Goal: Information Seeking & Learning: Understand process/instructions

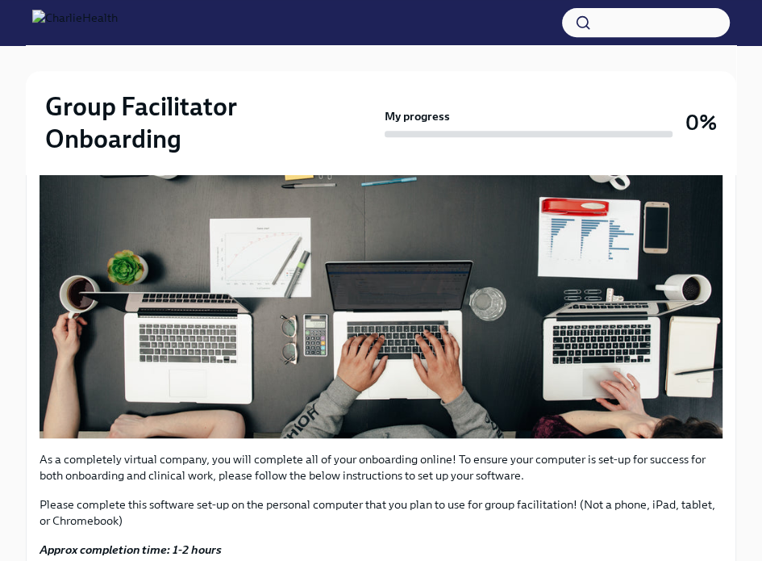
scroll to position [648, 0]
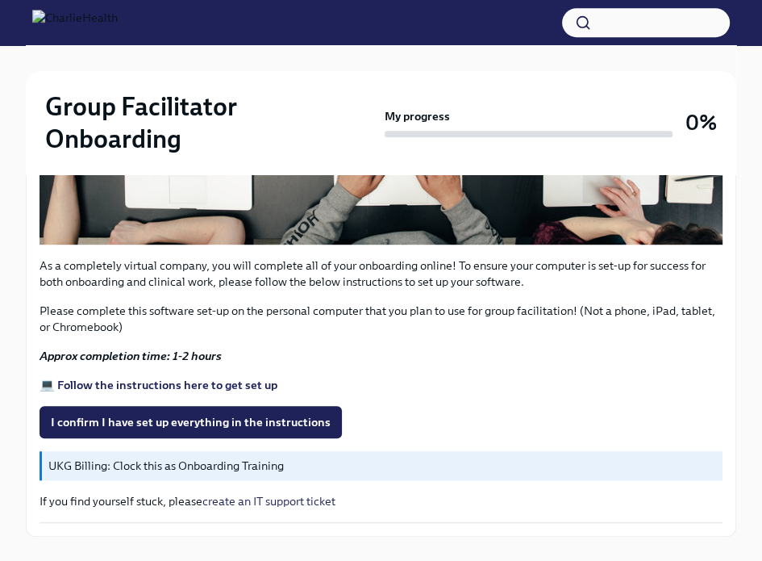
click at [183, 378] on strong "💻 Follow the instructions here to get set up" at bounding box center [159, 385] width 238 height 15
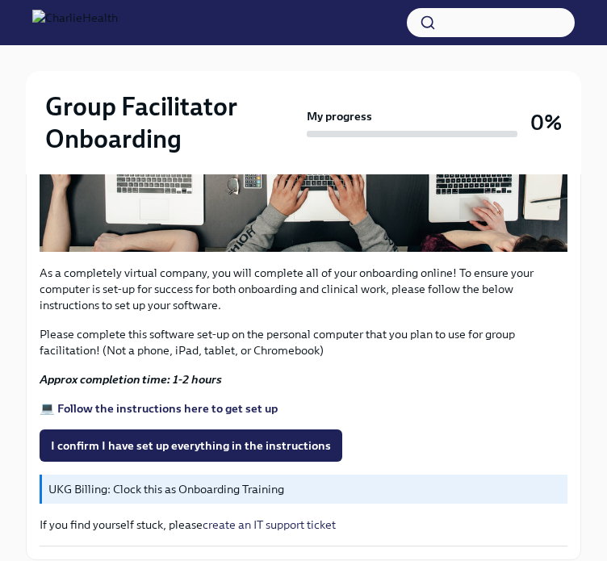
scroll to position [550, 0]
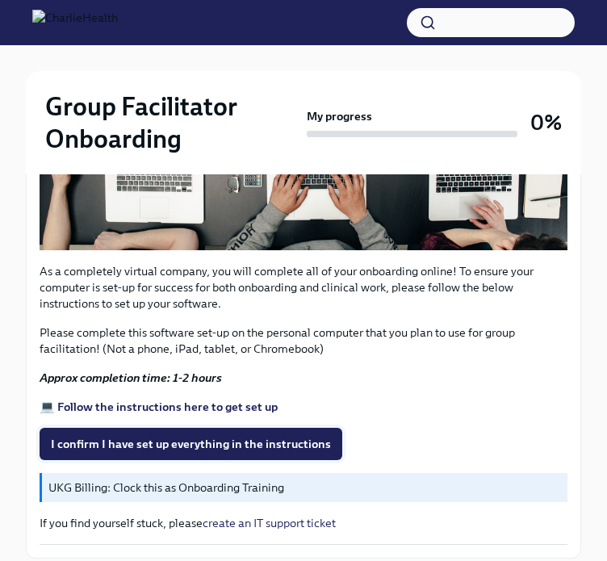
click at [212, 440] on span "I confirm I have set up everything in the instructions" at bounding box center [191, 444] width 280 height 16
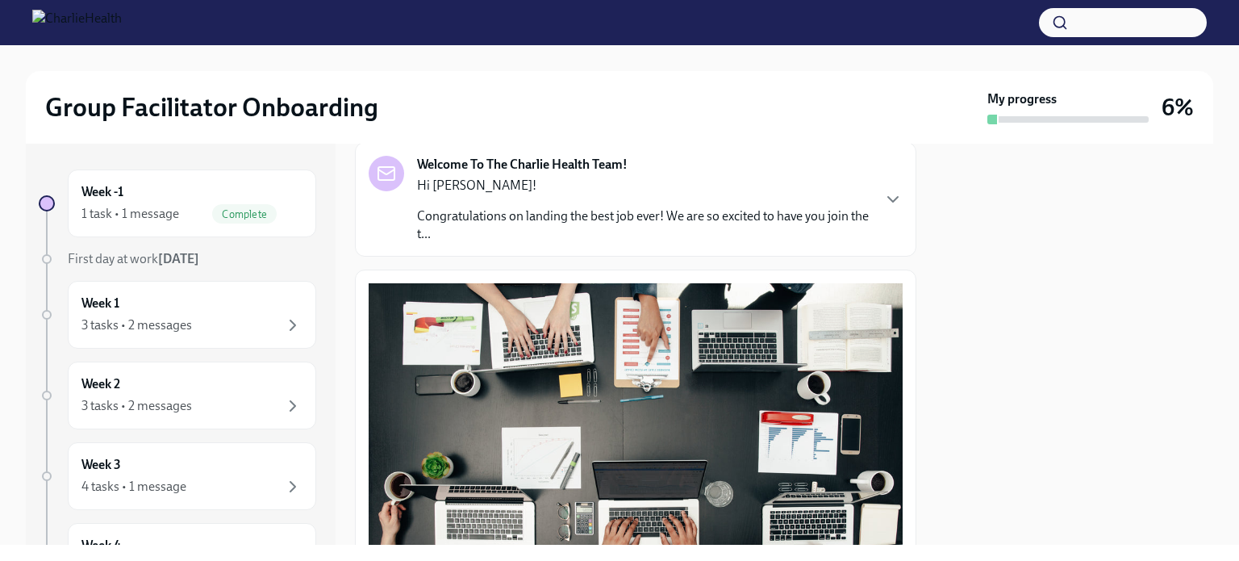
scroll to position [100, 0]
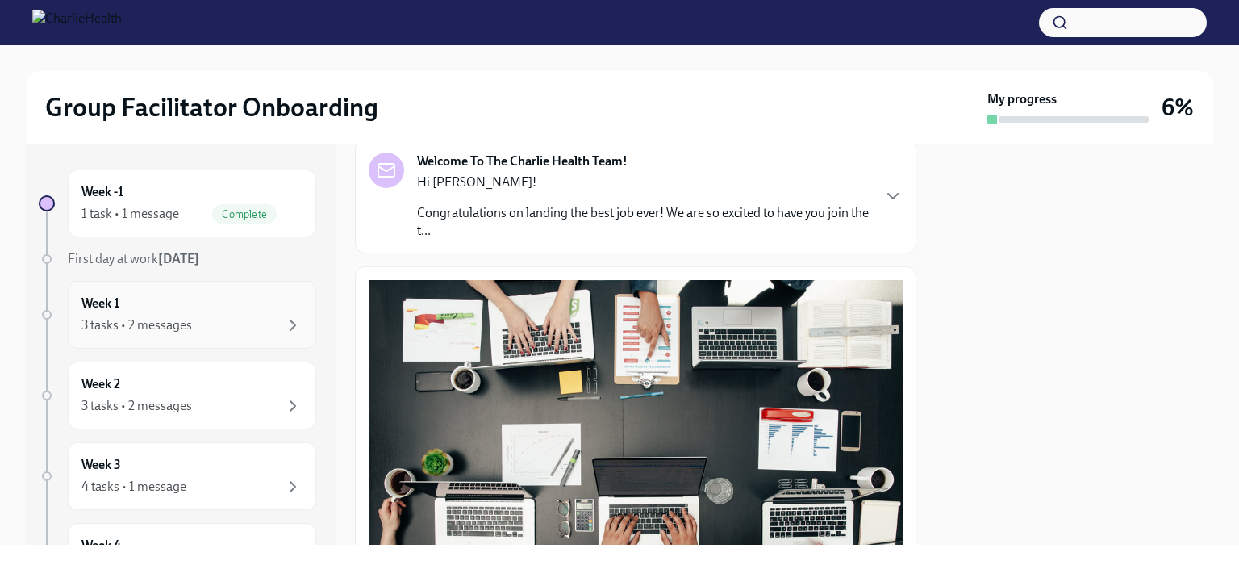
click at [203, 327] on div "3 tasks • 2 messages" at bounding box center [191, 324] width 221 height 19
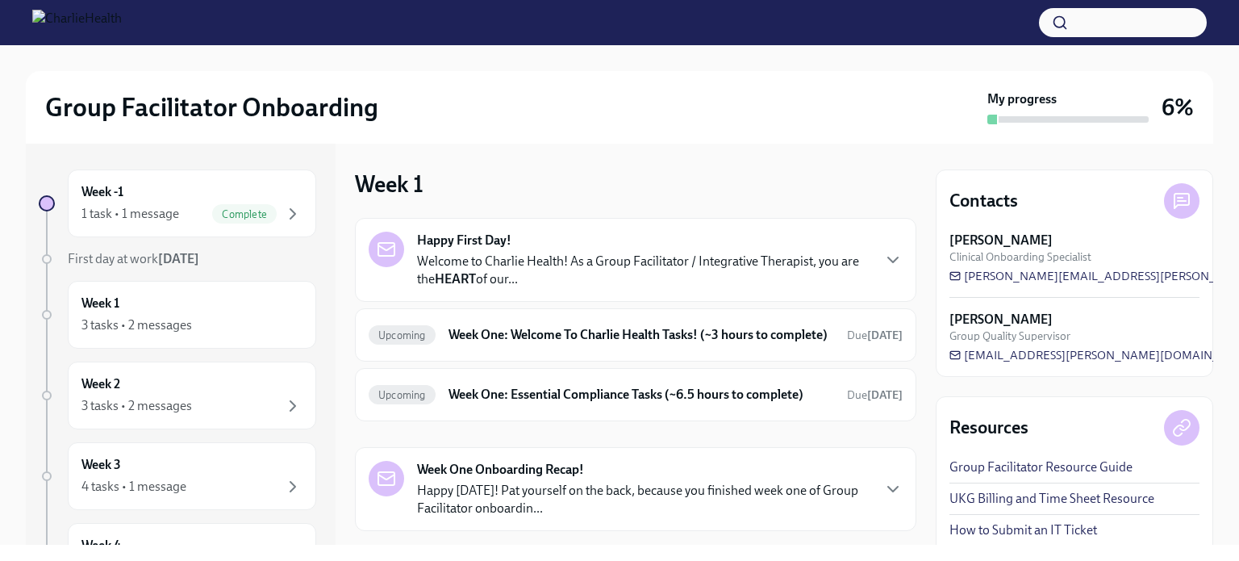
click at [629, 251] on div "Happy First Day! Welcome to Charlie Health! As a Group Facilitator / Integrativ…" at bounding box center [643, 260] width 453 height 56
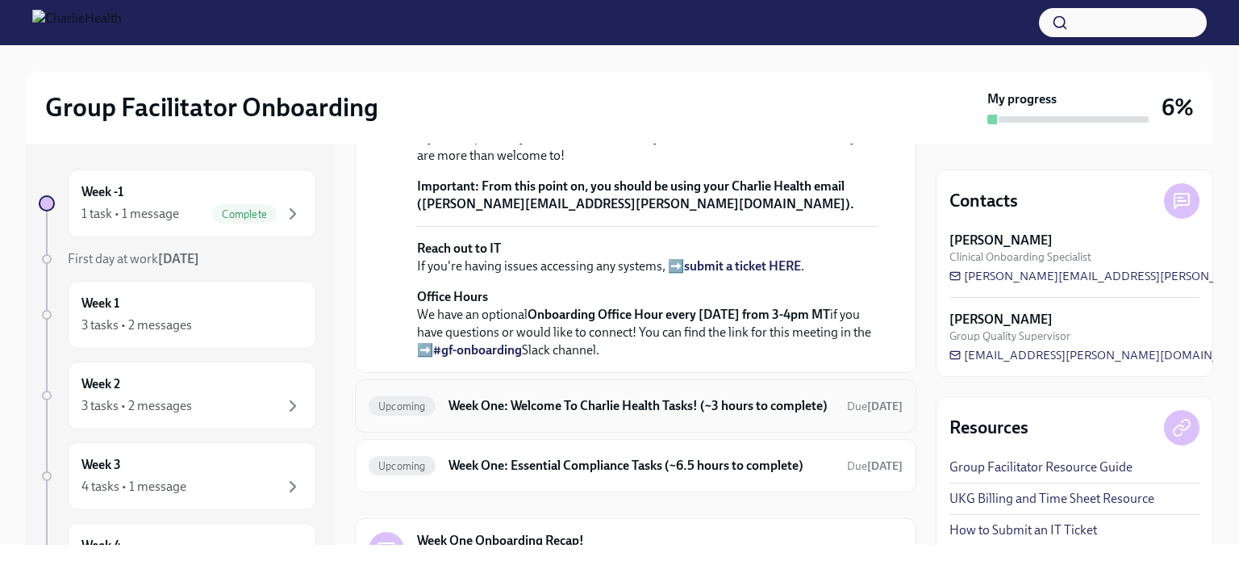
scroll to position [419, 0]
click at [765, 115] on strong "view the FULL onboarding plan HERE" at bounding box center [642, 97] width 450 height 33
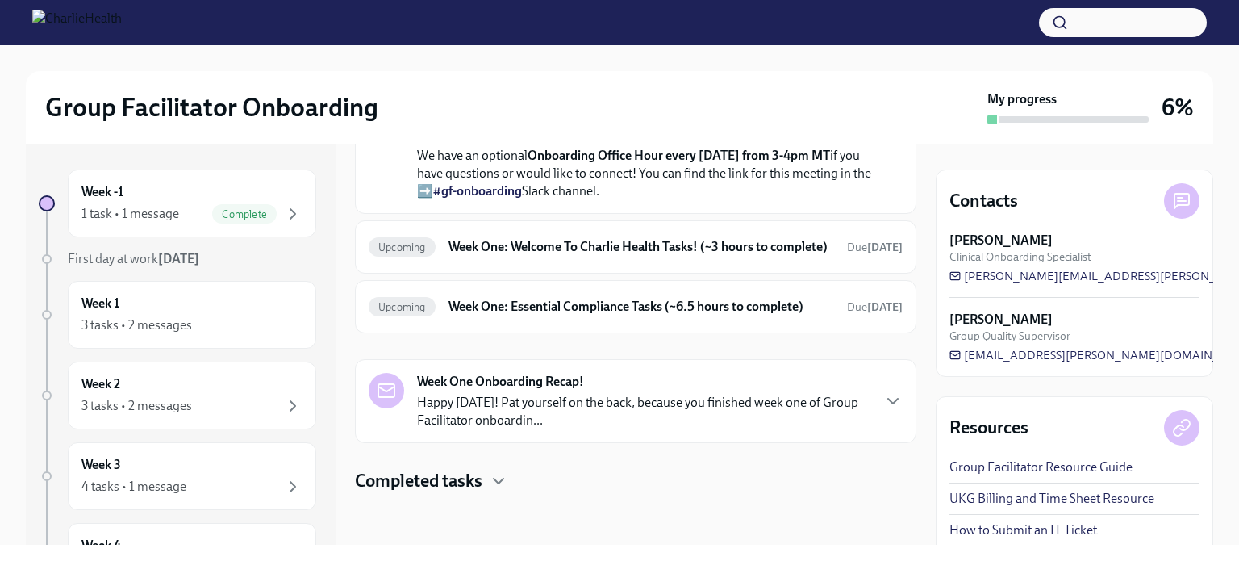
scroll to position [632, 0]
click at [642, 256] on h6 "Week One: Welcome To Charlie Health Tasks! (~3 hours to complete)" at bounding box center [642, 247] width 386 height 18
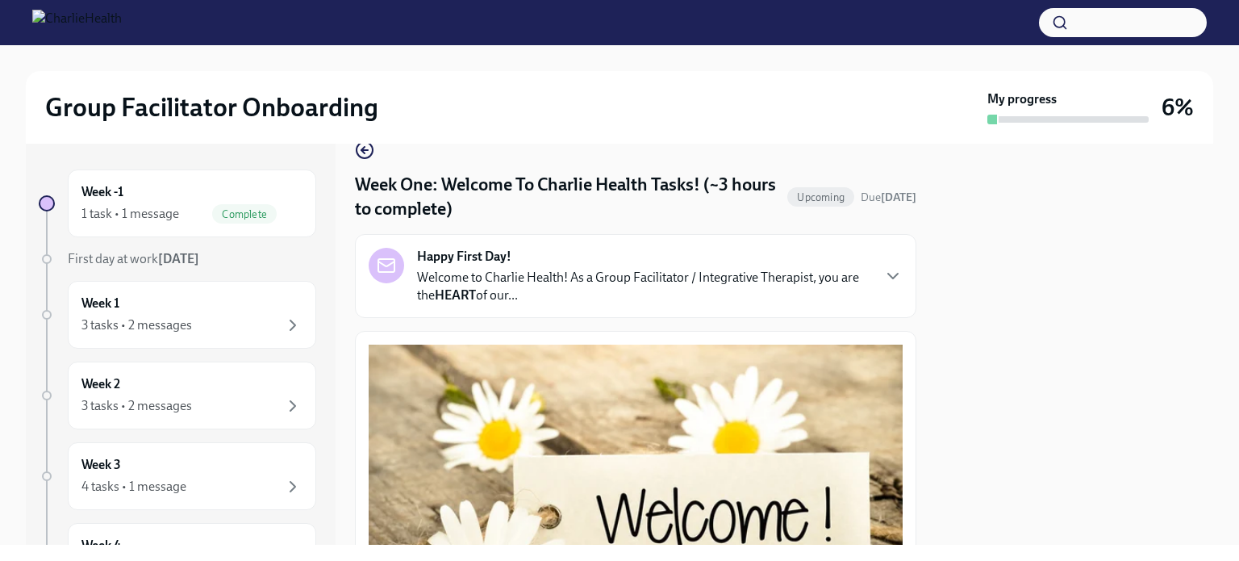
scroll to position [31, 0]
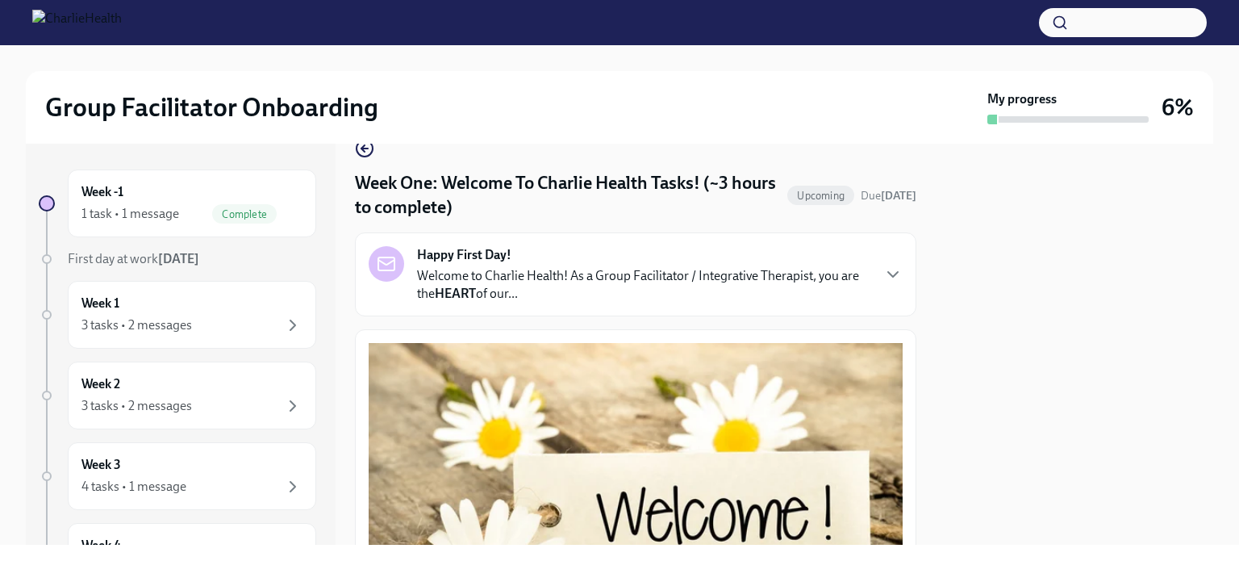
click at [774, 285] on div "Happy First Day! Welcome to Charlie Health! As a Group Facilitator / Integrativ…" at bounding box center [636, 274] width 534 height 56
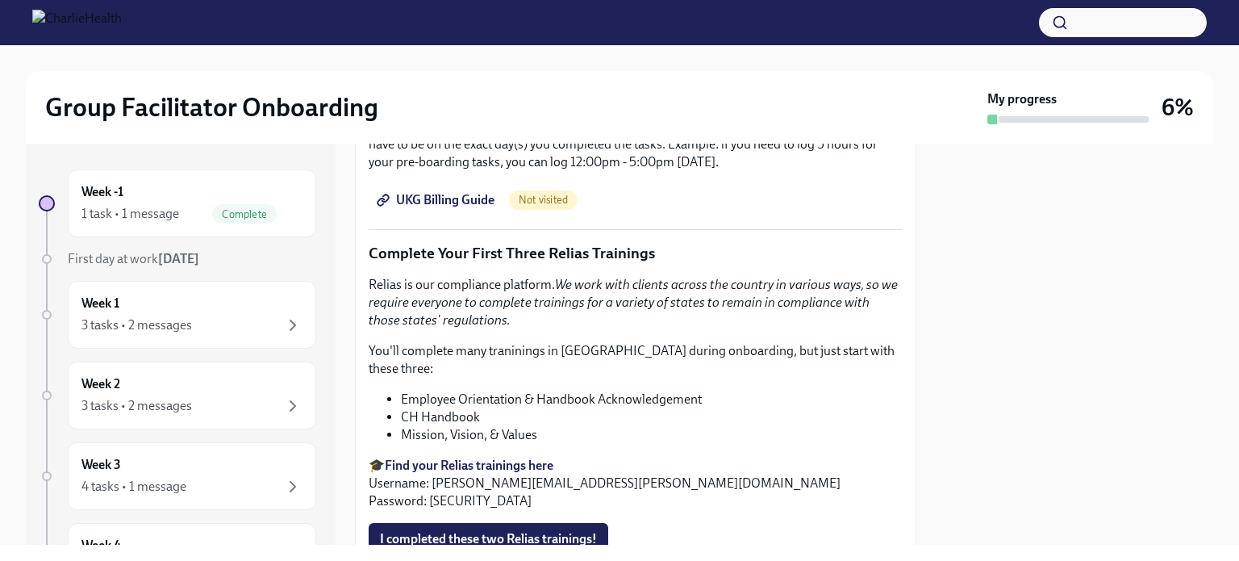
scroll to position [2185, 0]
click at [440, 208] on span "UKG Billing Guide" at bounding box center [437, 200] width 115 height 16
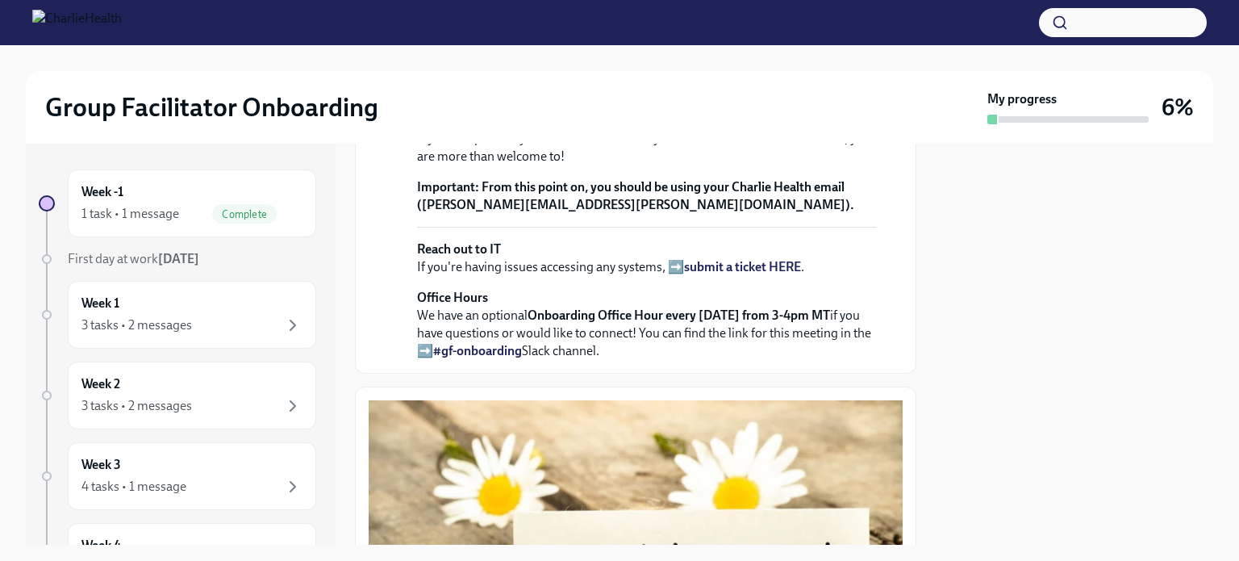
scroll to position [469, 0]
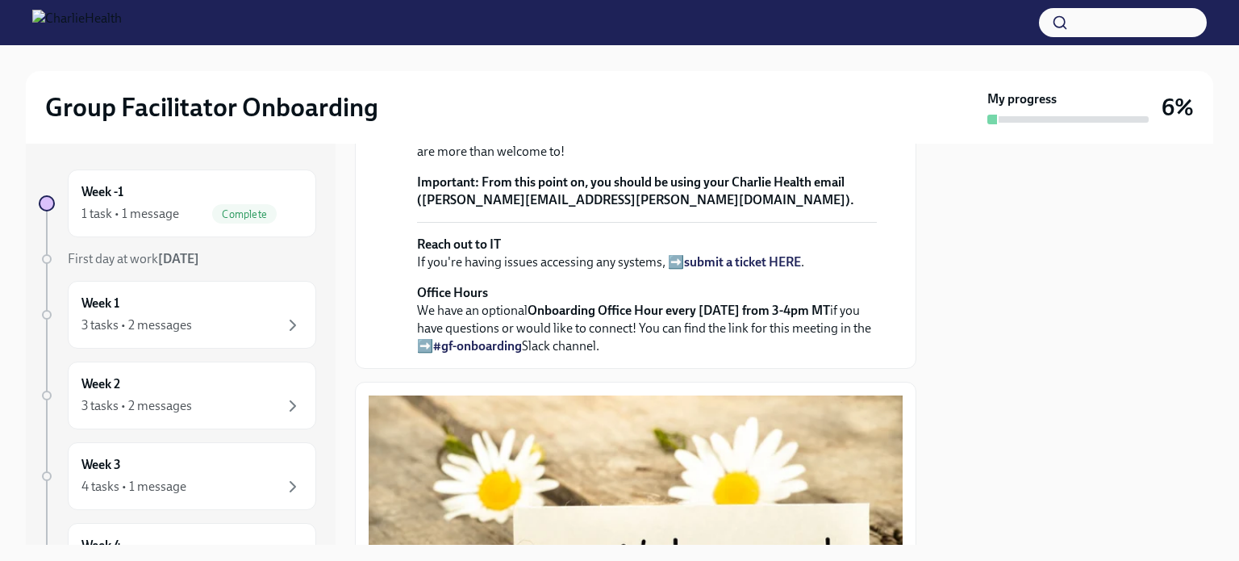
click at [774, 111] on strong "view the FULL onboarding plan HERE" at bounding box center [642, 93] width 450 height 33
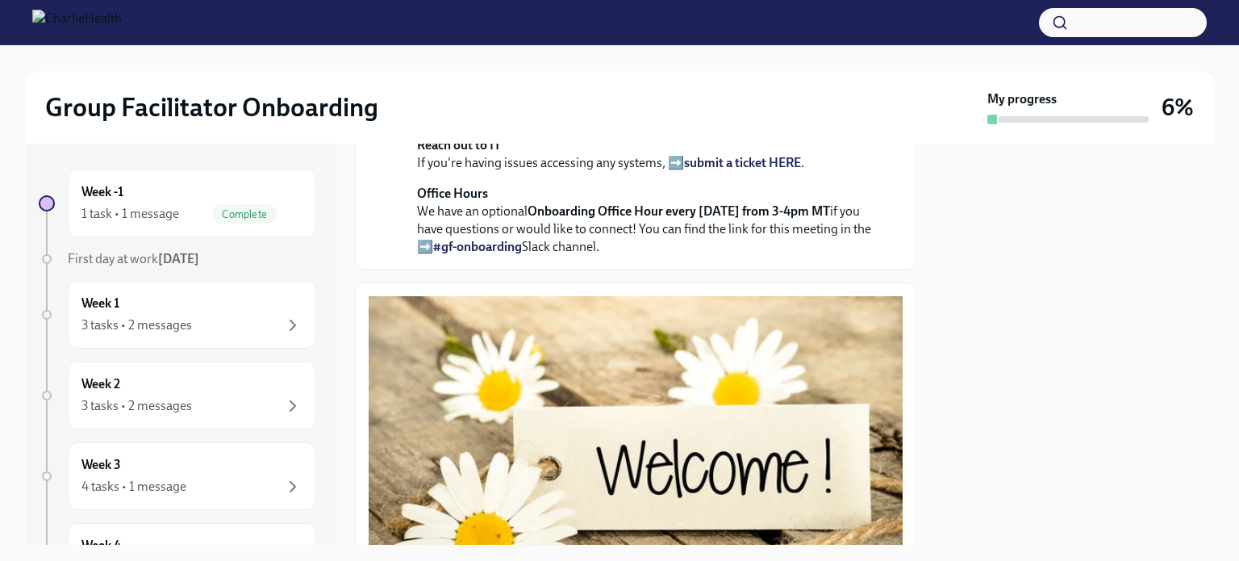
scroll to position [571, 0]
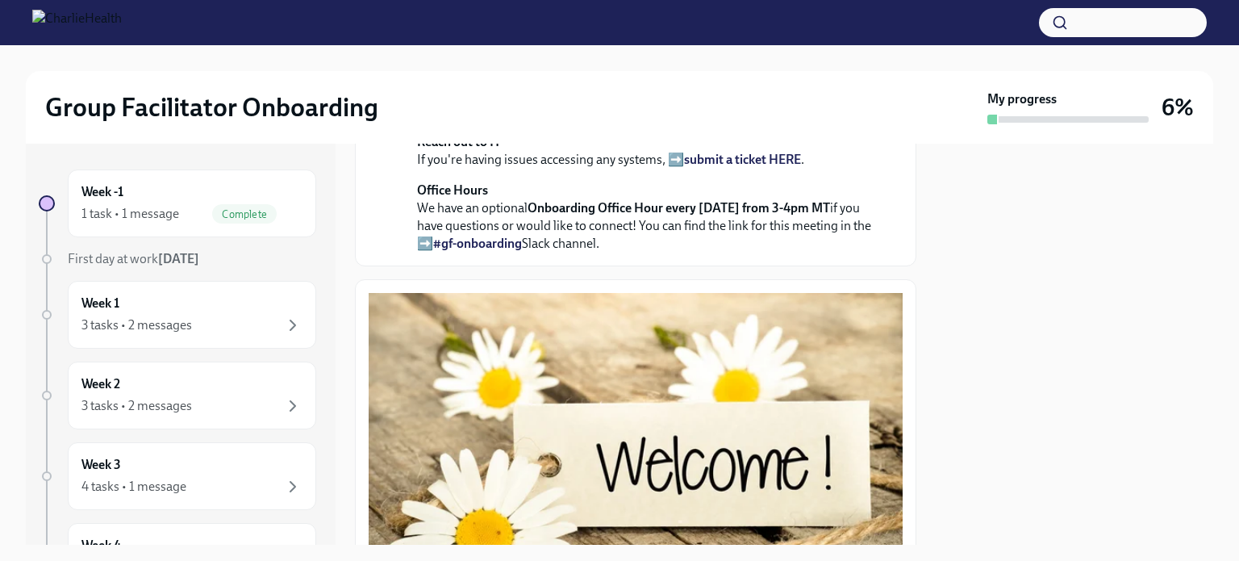
click at [749, 167] on strong "submit a ticket HERE" at bounding box center [742, 159] width 117 height 15
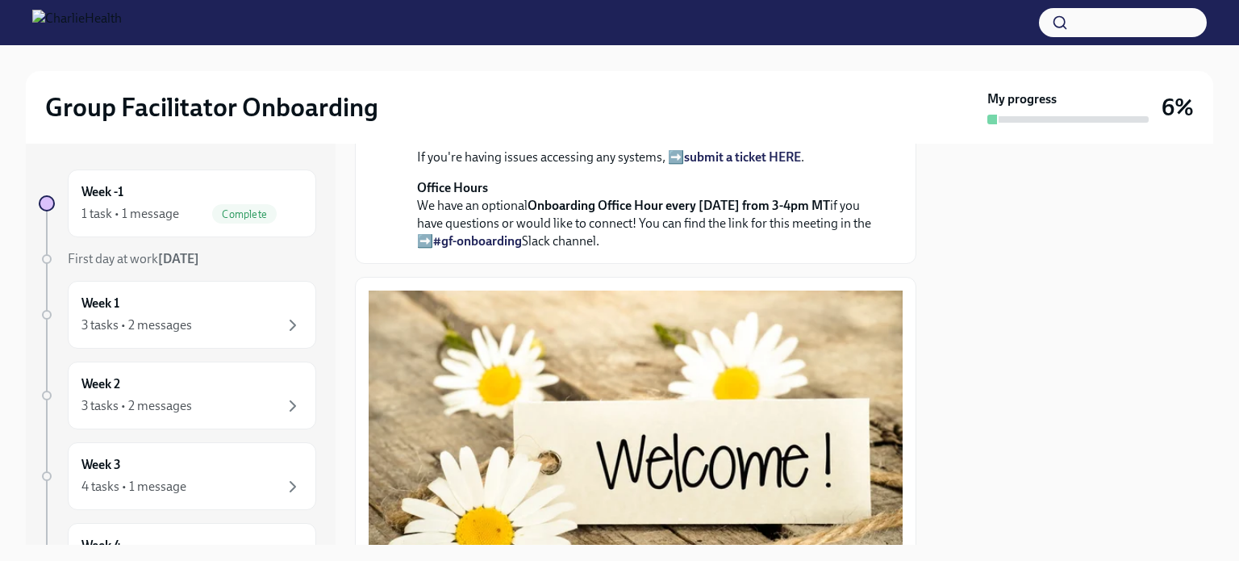
scroll to position [574, 0]
drag, startPoint x: 532, startPoint y: 393, endPoint x: 836, endPoint y: 399, distance: 304.2
click at [774, 212] on strong "Onboarding Office Hour every [DATE] from 3-4pm MT" at bounding box center [679, 204] width 303 height 15
click at [511, 248] on link "#gf-onboarding" at bounding box center [477, 239] width 89 height 15
copy strong "Onboarding Office Hour every [DATE] from 3-4pm MT"
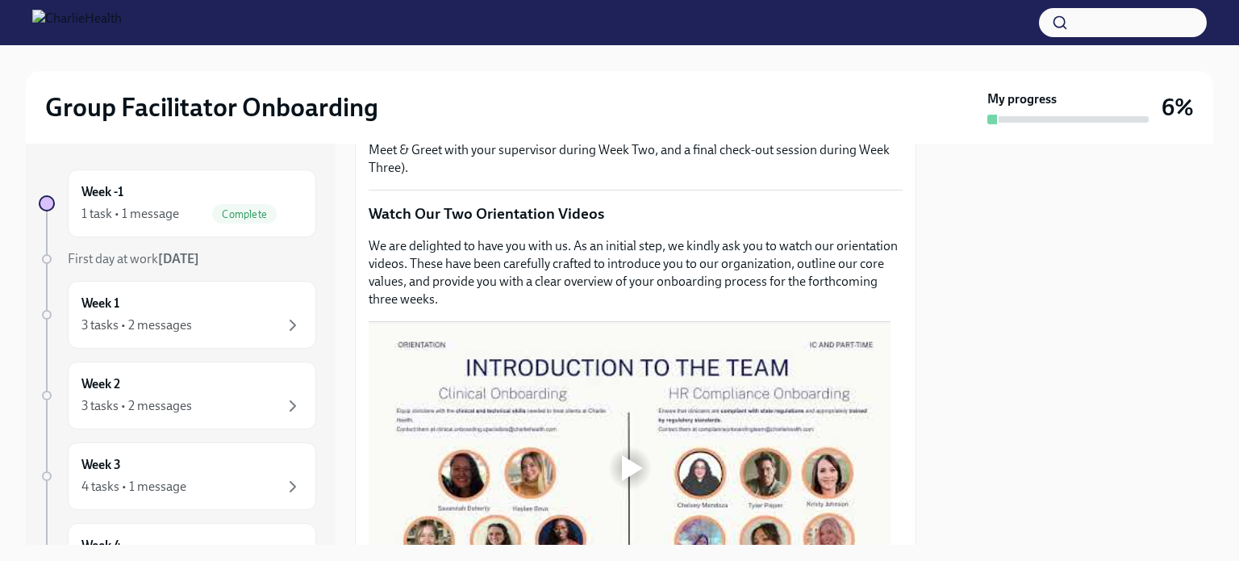
scroll to position [1160, 0]
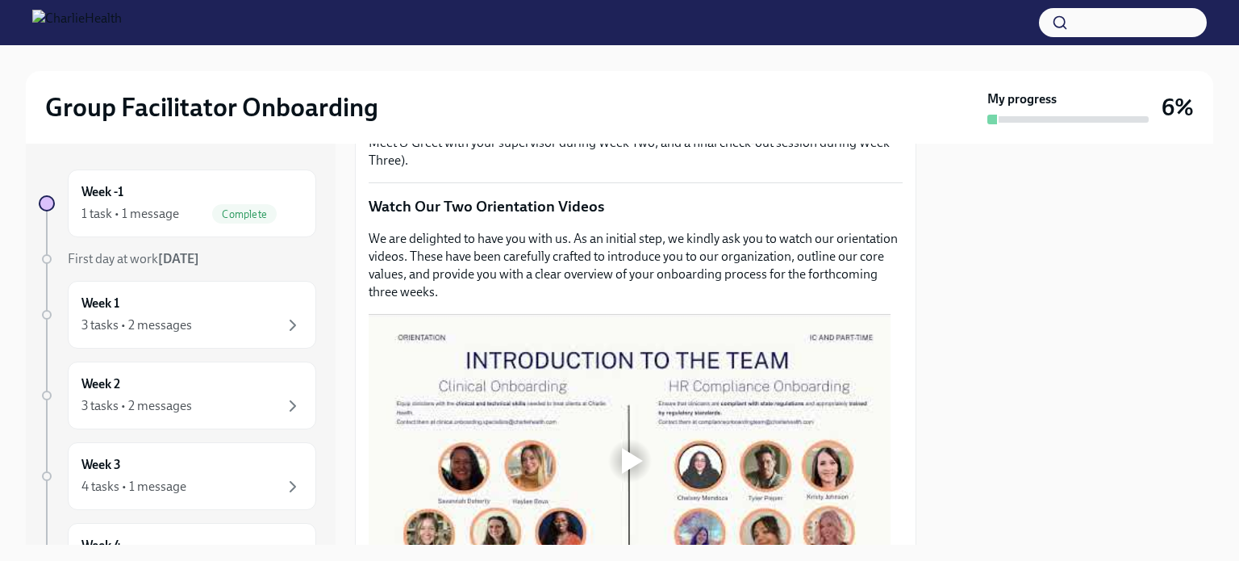
click at [453, 84] on strong "THIS" at bounding box center [461, 76] width 27 height 15
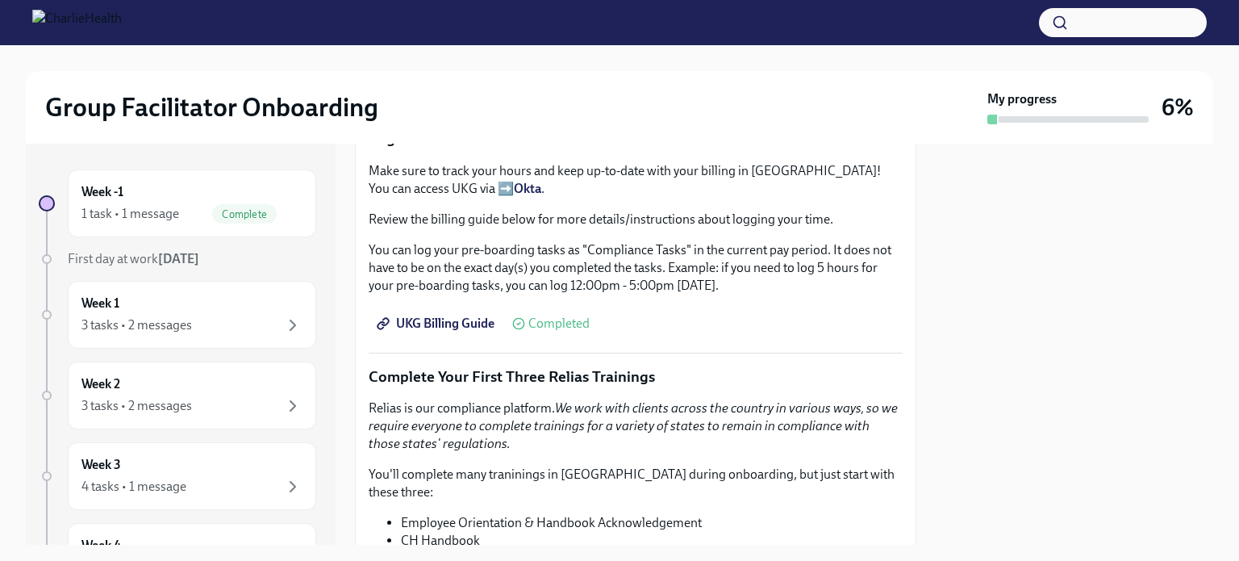
scroll to position [2062, 0]
click at [514, 195] on strong "Okta" at bounding box center [527, 187] width 27 height 15
click at [449, 331] on span "UKG Billing Guide" at bounding box center [437, 323] width 115 height 16
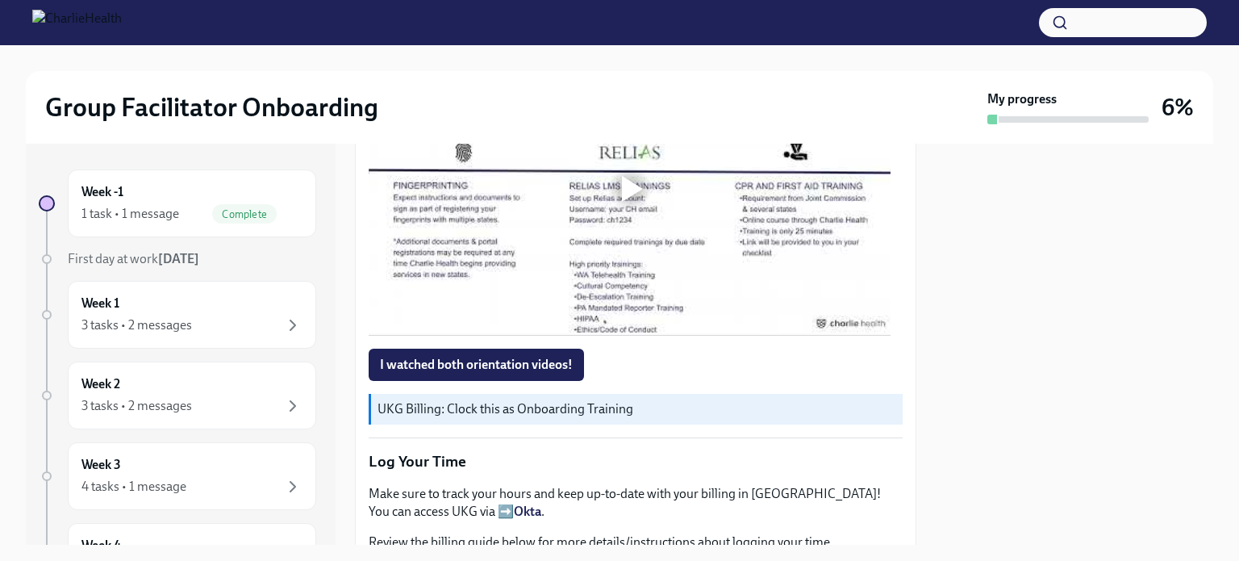
scroll to position [1739, 0]
click at [632, 201] on div at bounding box center [632, 188] width 21 height 26
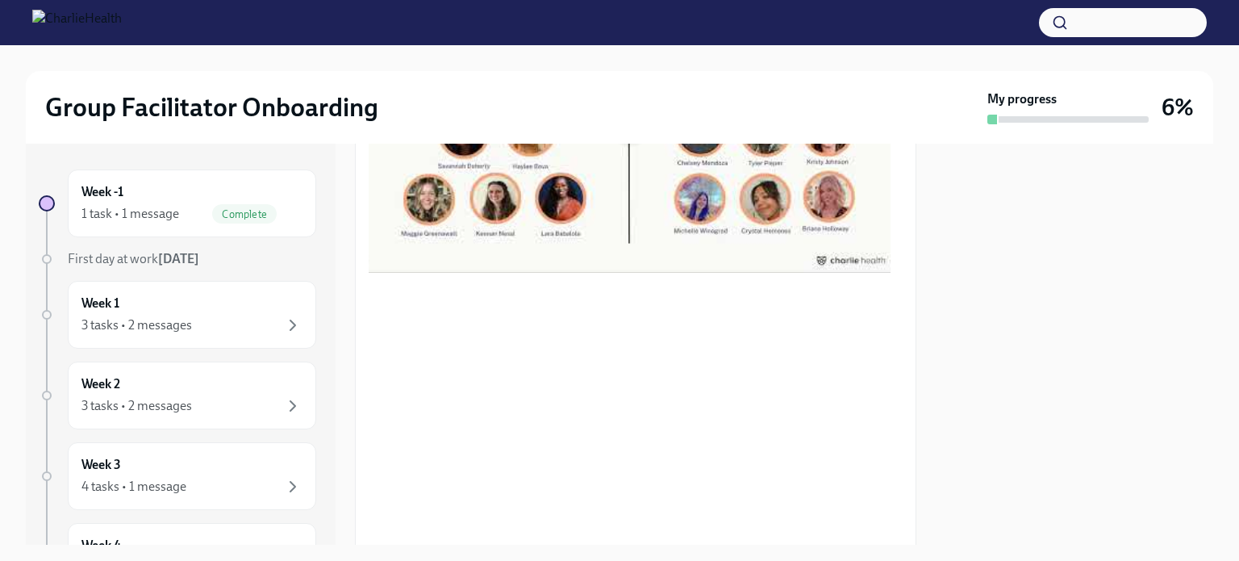
scroll to position [1499, 0]
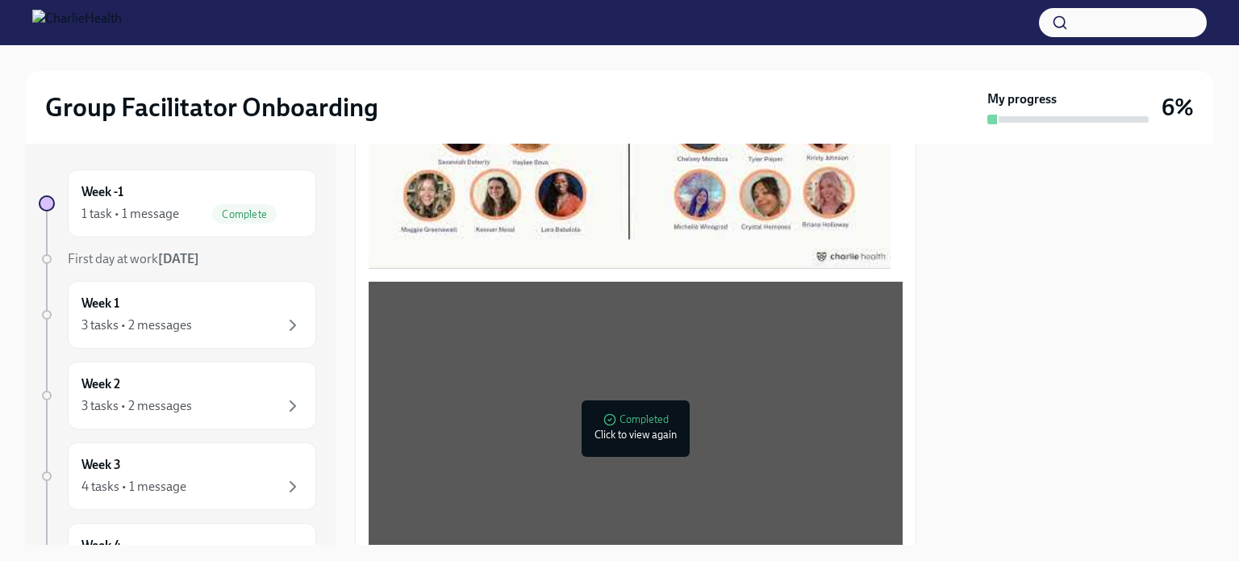
click at [628, 135] on div at bounding box center [632, 122] width 21 height 26
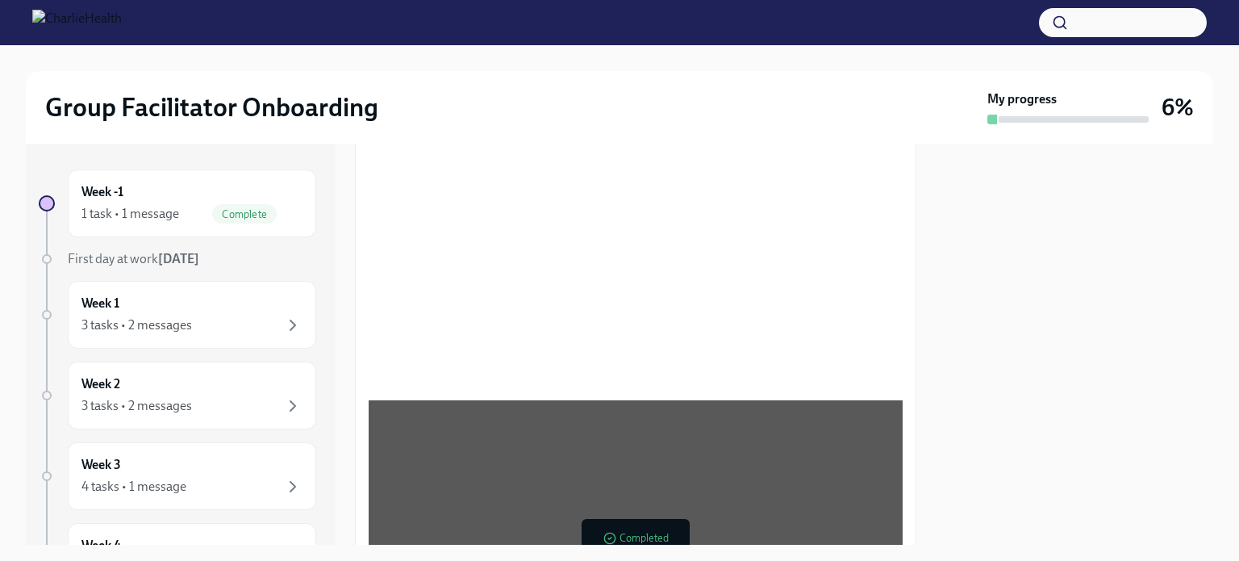
scroll to position [1384, 0]
click at [269, 328] on div "3 tasks • 2 messages" at bounding box center [191, 324] width 221 height 19
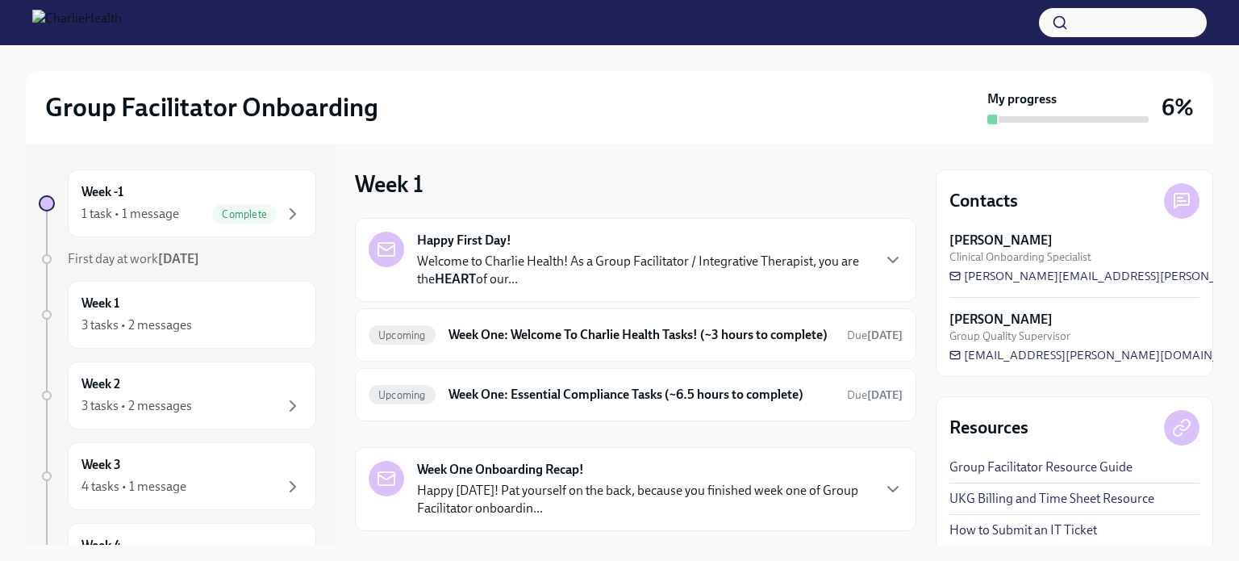
click at [774, 282] on p "Welcome to Charlie Health! As a Group Facilitator / Integrative Therapist, you …" at bounding box center [643, 270] width 453 height 35
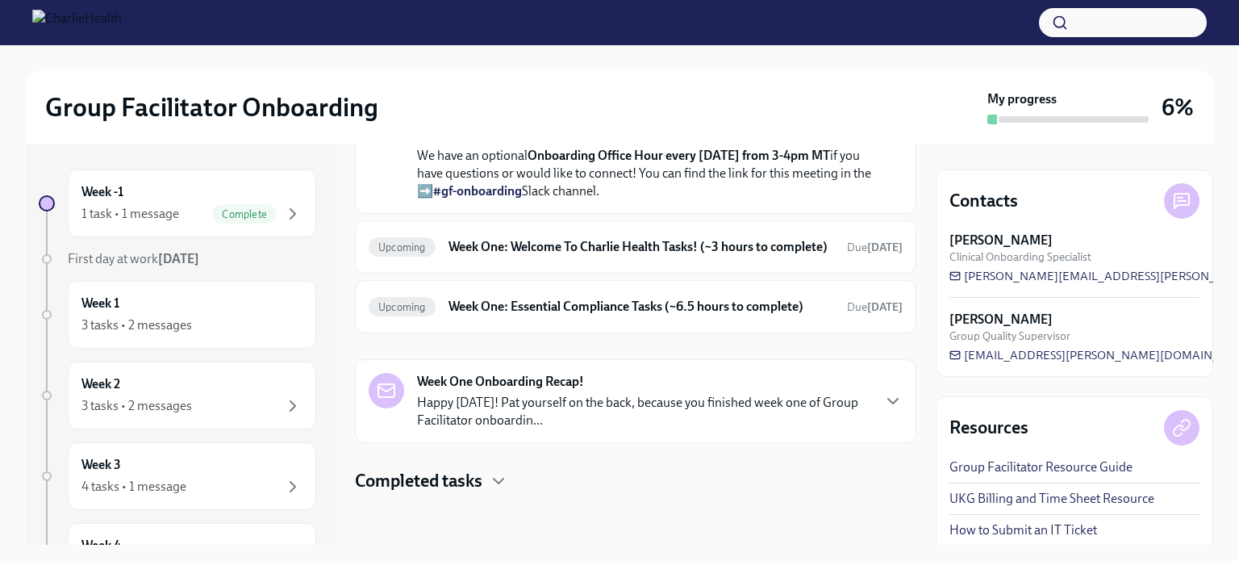
scroll to position [781, 0]
click at [774, 238] on h6 "Week One: Welcome To Charlie Health Tasks! (~3 hours to complete)" at bounding box center [642, 247] width 386 height 18
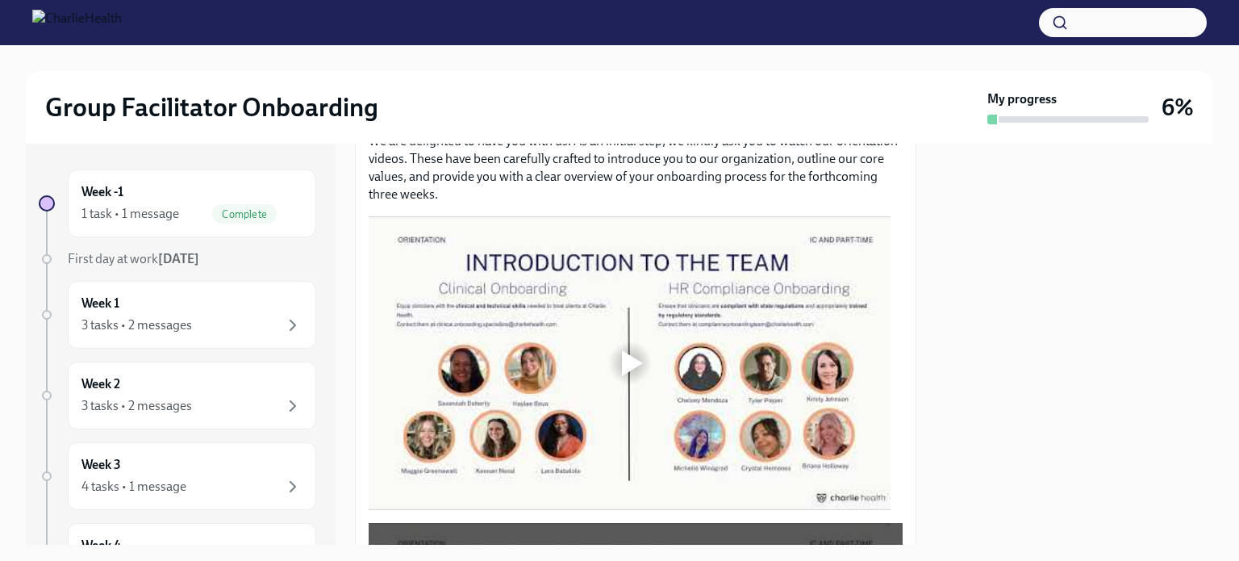
scroll to position [768, 0]
click at [647, 336] on div at bounding box center [630, 362] width 52 height 52
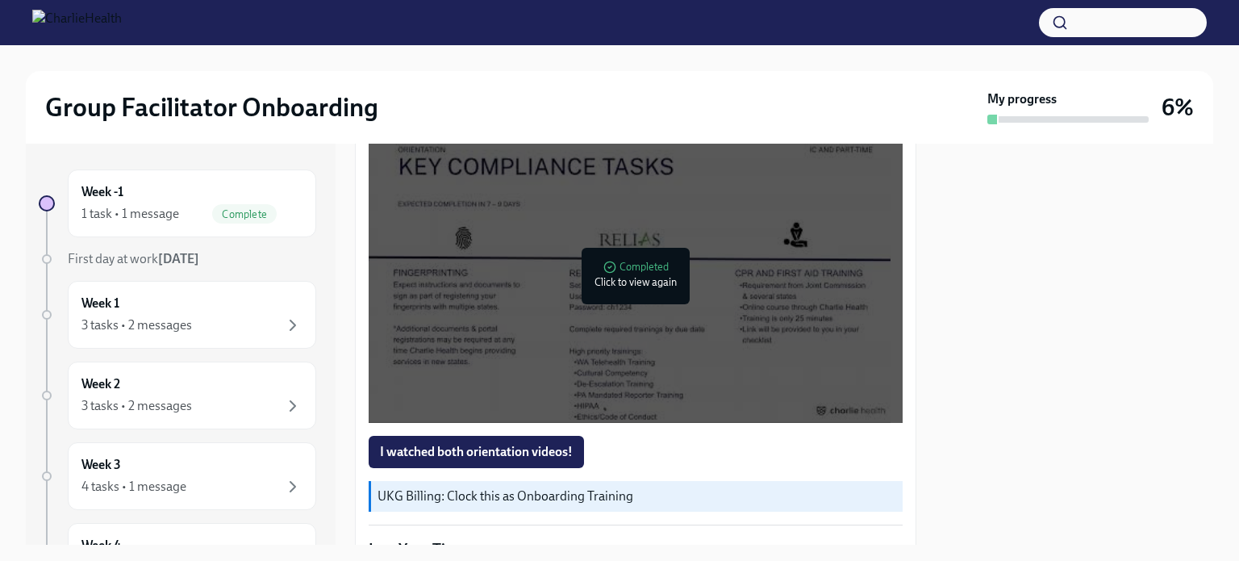
scroll to position [1163, 0]
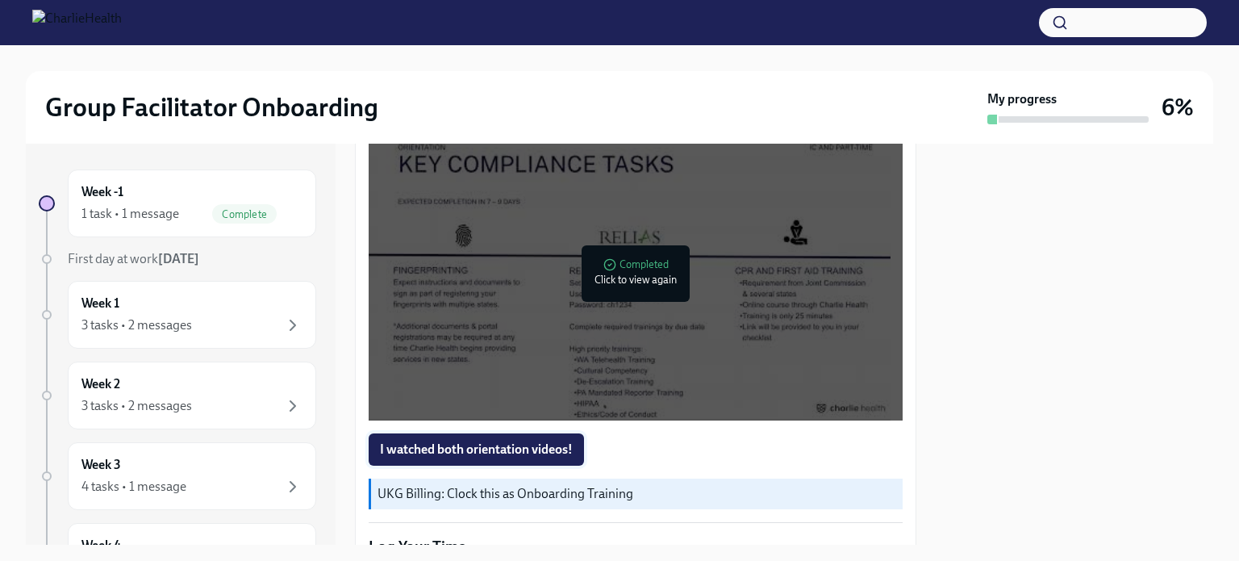
click at [497, 441] on span "I watched both orientation videos!" at bounding box center [476, 449] width 193 height 16
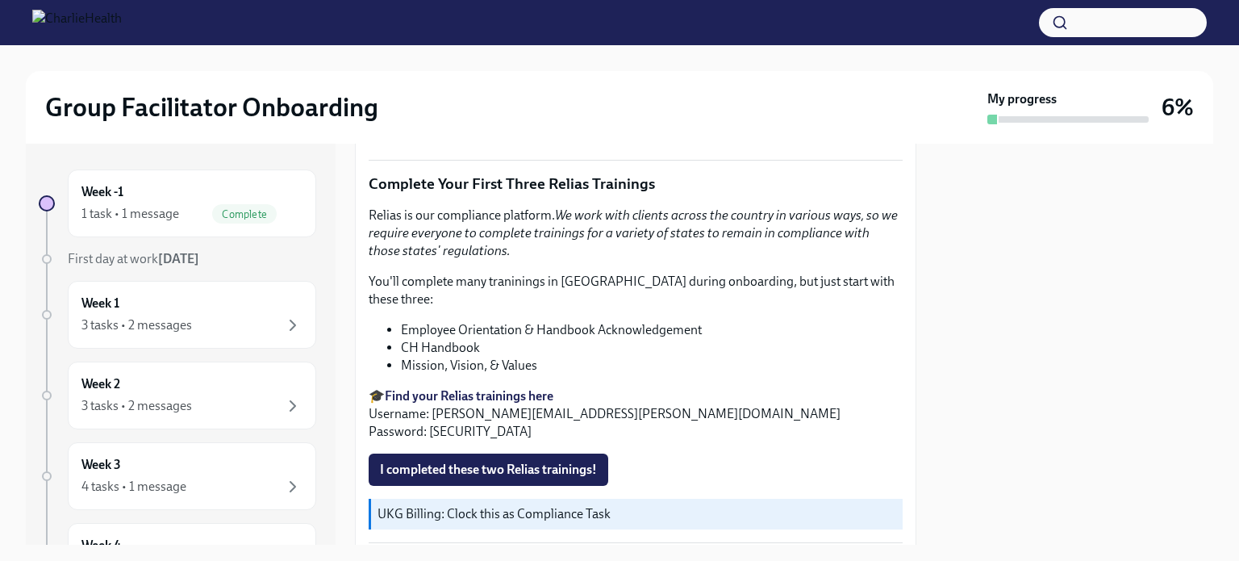
scroll to position [1772, 0]
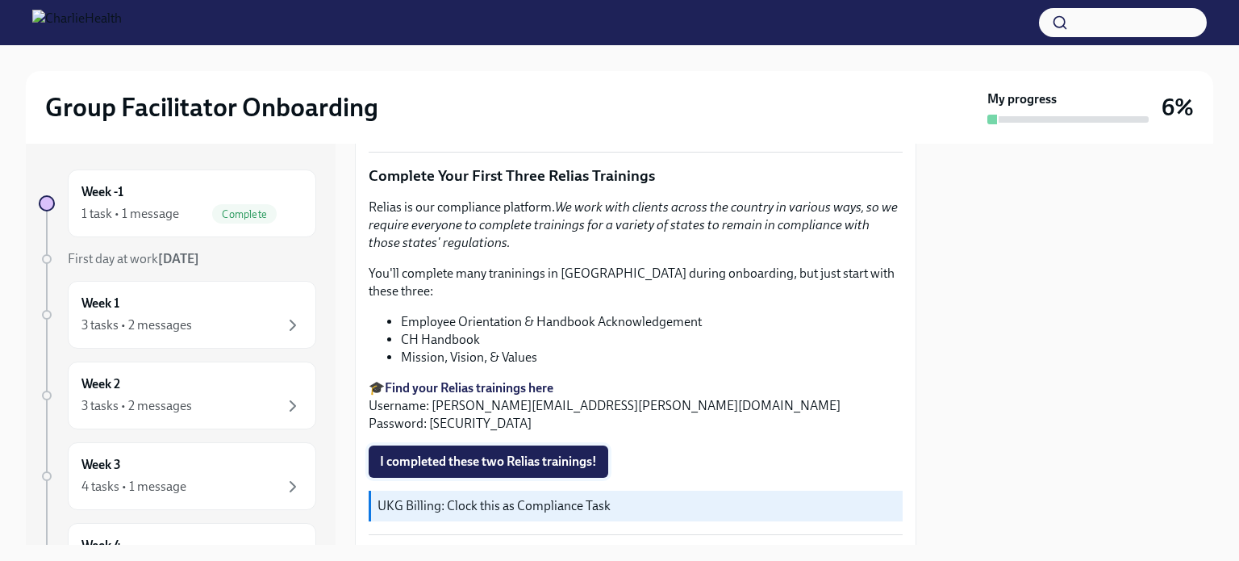
click at [519, 453] on span "I completed these two Relias trainings!" at bounding box center [488, 461] width 217 height 16
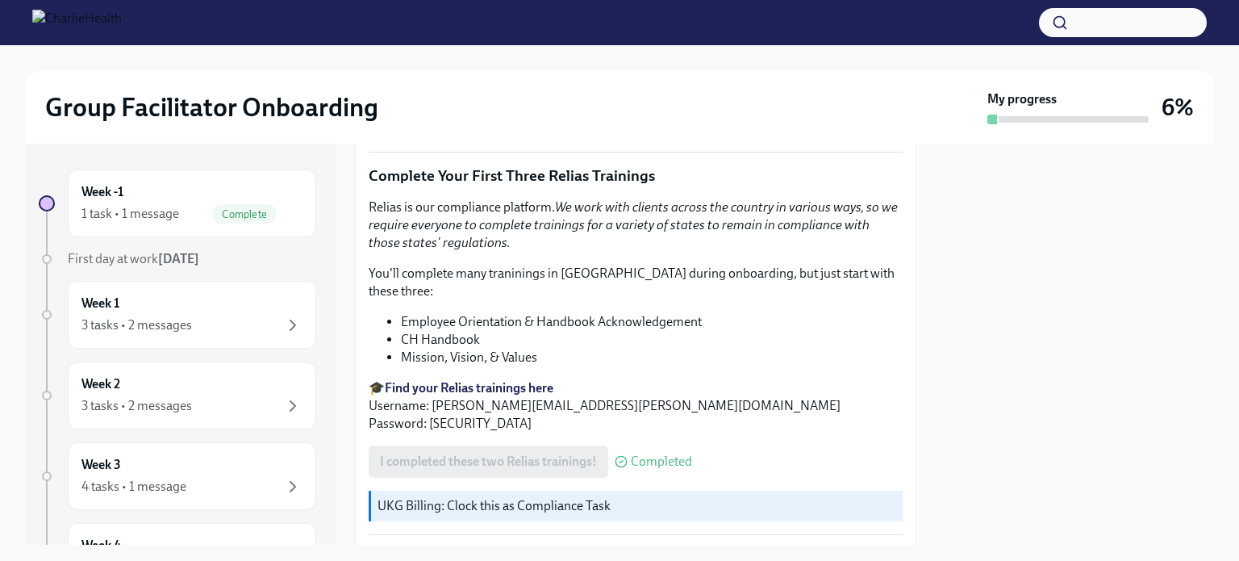
click at [497, 380] on strong "Find your Relias trainings here" at bounding box center [469, 387] width 169 height 15
drag, startPoint x: 642, startPoint y: 380, endPoint x: 431, endPoint y: 381, distance: 211.4
click at [431, 381] on p "🎓 Find your Relias trainings here Username: [PERSON_NAME][EMAIL_ADDRESS][PERSON…" at bounding box center [636, 405] width 534 height 53
copy p "[PERSON_NAME][EMAIL_ADDRESS][PERSON_NAME][DOMAIN_NAME]"
click at [520, 380] on strong "Find your Relias trainings here" at bounding box center [469, 387] width 169 height 15
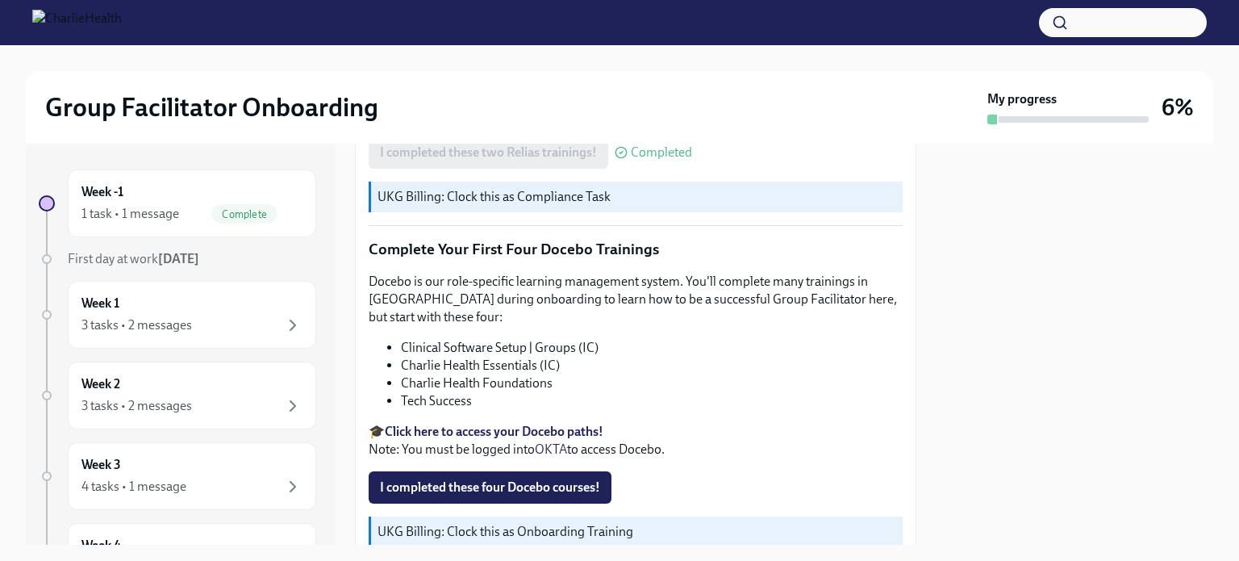
scroll to position [2081, 0]
click at [490, 424] on strong "Click here to access your Docebo paths!" at bounding box center [494, 431] width 219 height 15
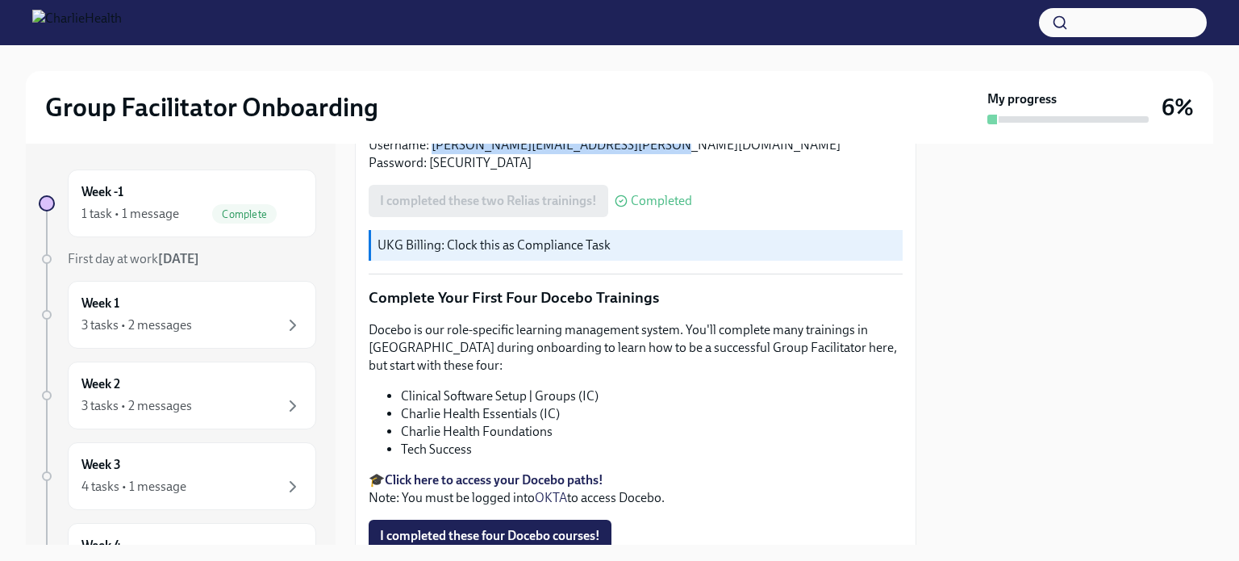
scroll to position [2135, 0]
